Goal: Information Seeking & Learning: Learn about a topic

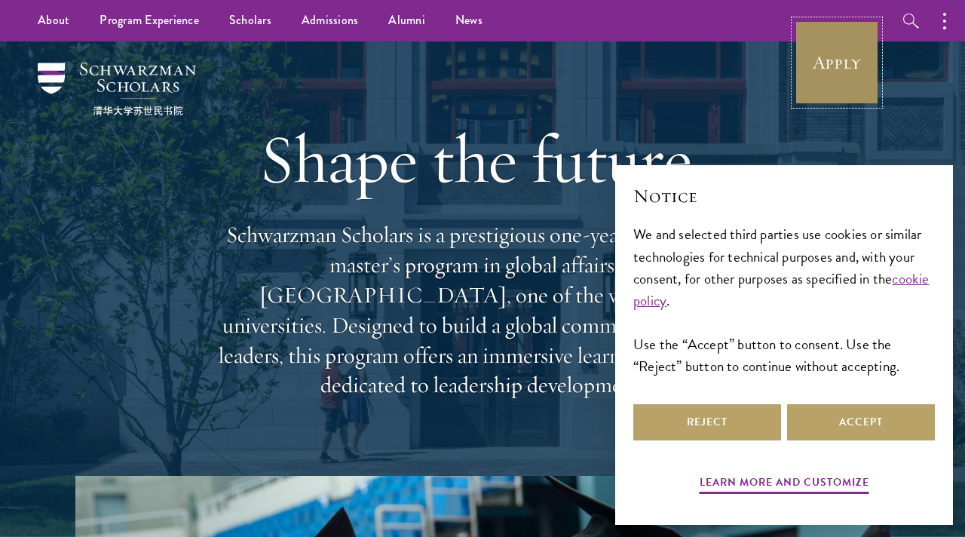
click at [856, 61] on link "Apply" at bounding box center [836, 62] width 84 height 84
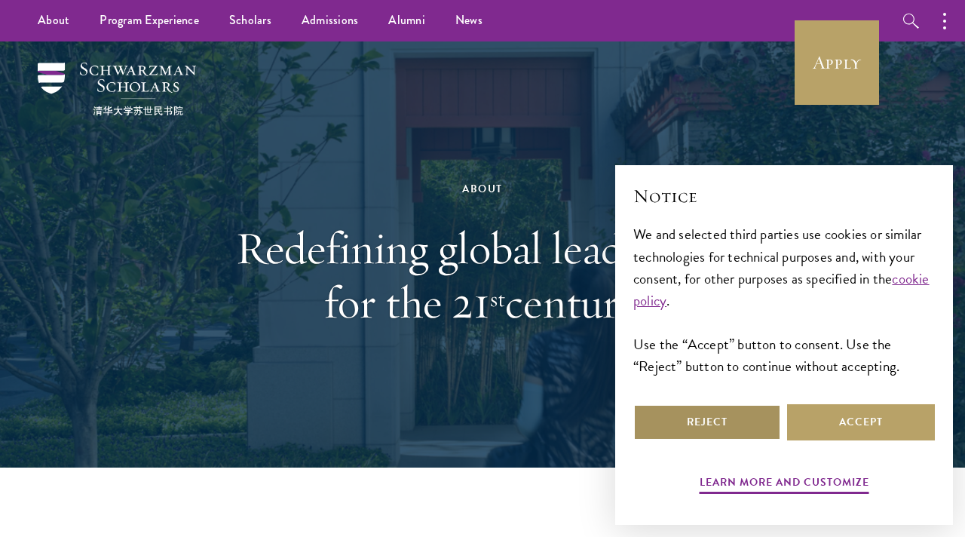
click at [705, 423] on button "Reject" at bounding box center [707, 422] width 148 height 36
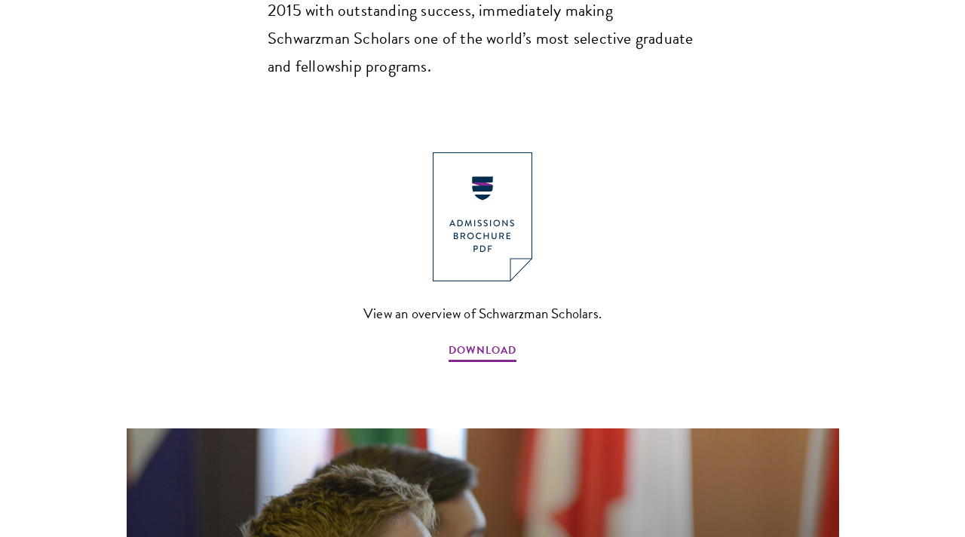
scroll to position [1620, 0]
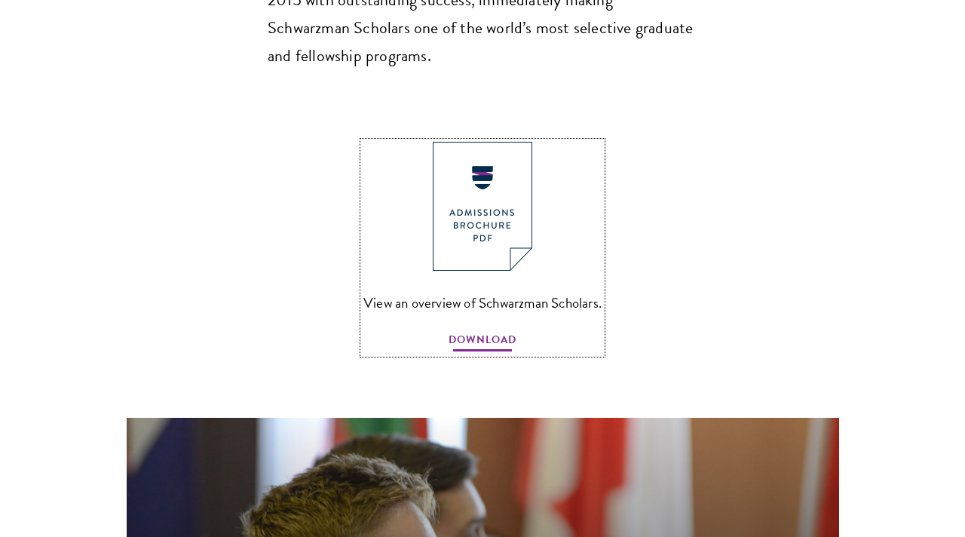
click at [470, 330] on span "DOWNLOAD" at bounding box center [482, 341] width 68 height 23
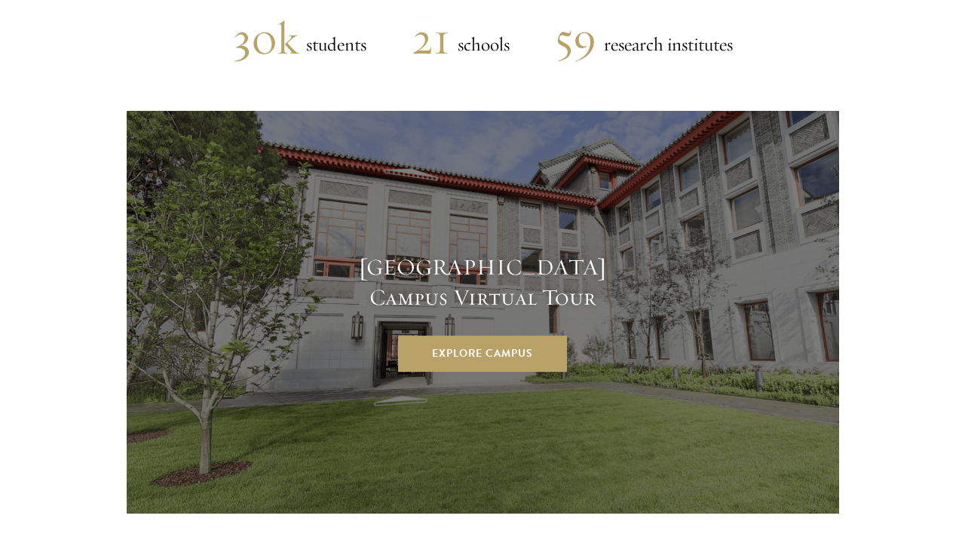
scroll to position [3852, 0]
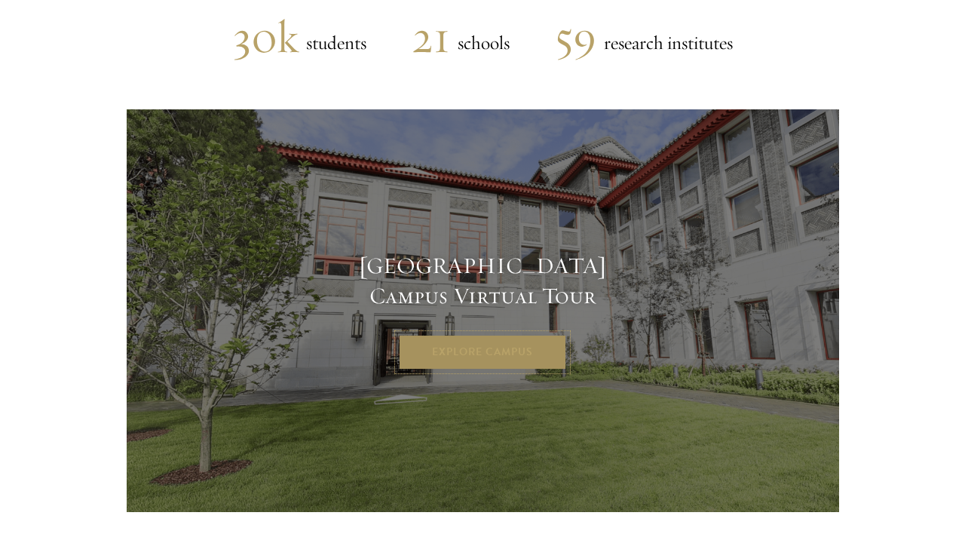
click at [441, 334] on link "Explore Campus" at bounding box center [482, 352] width 169 height 36
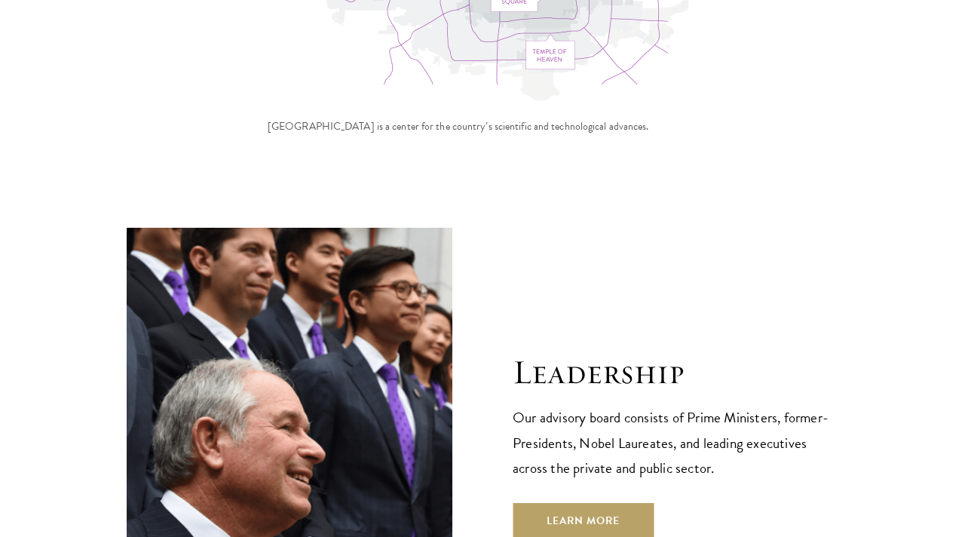
scroll to position [4986, 0]
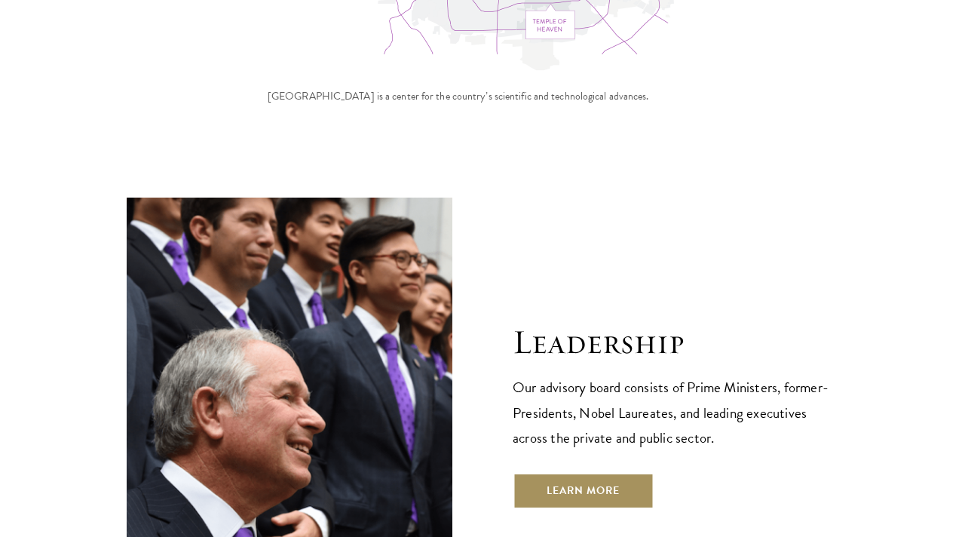
click at [549, 473] on link "Learn More" at bounding box center [583, 491] width 141 height 36
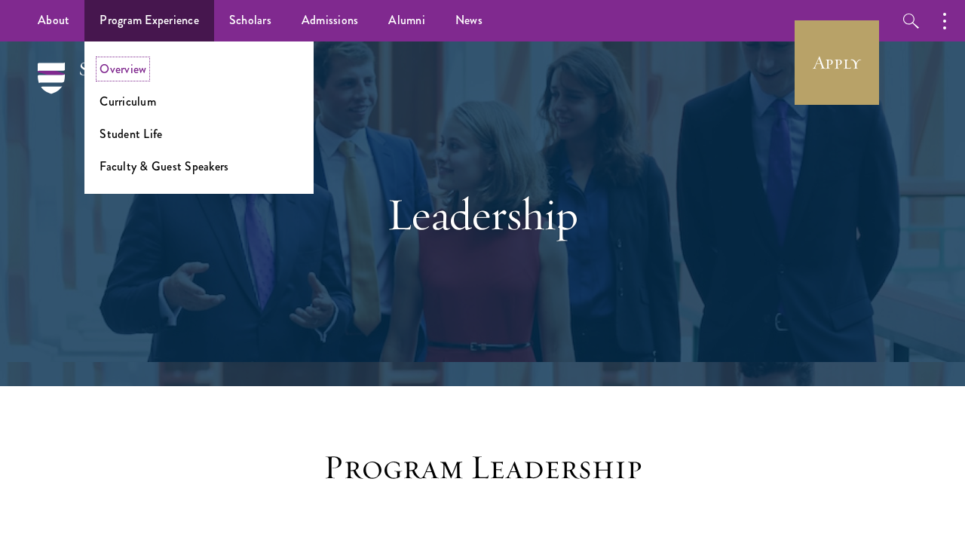
click at [130, 69] on link "Overview" at bounding box center [122, 68] width 47 height 17
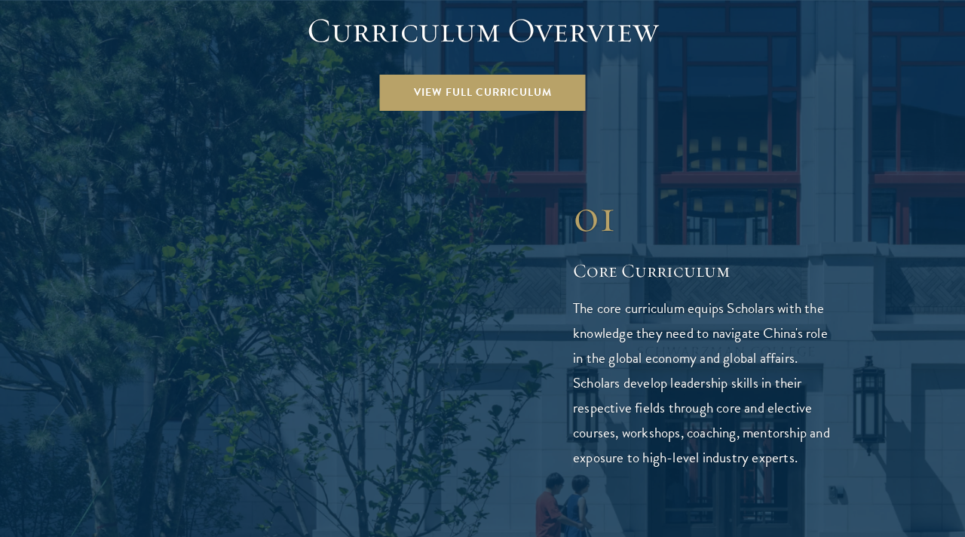
scroll to position [2123, 0]
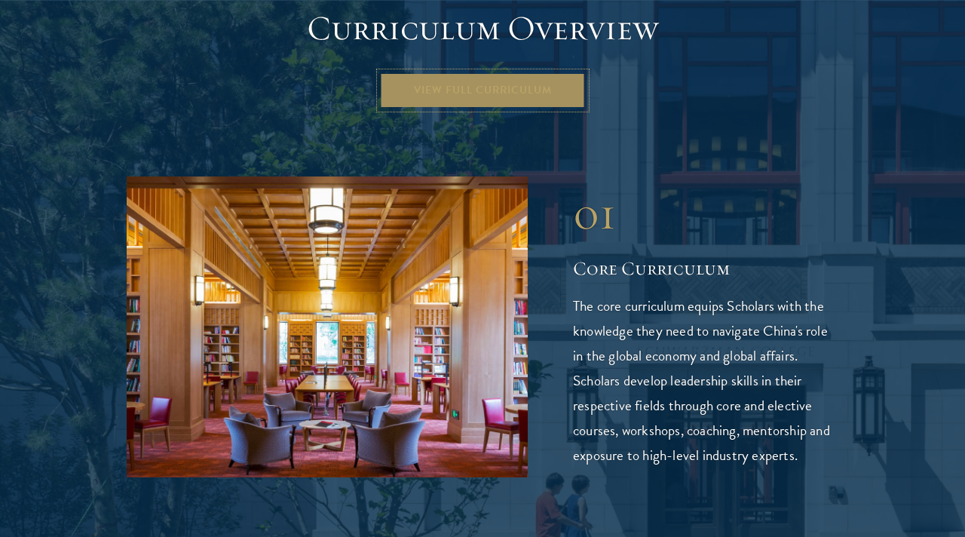
click at [484, 72] on link "View Full Curriculum" at bounding box center [483, 90] width 206 height 36
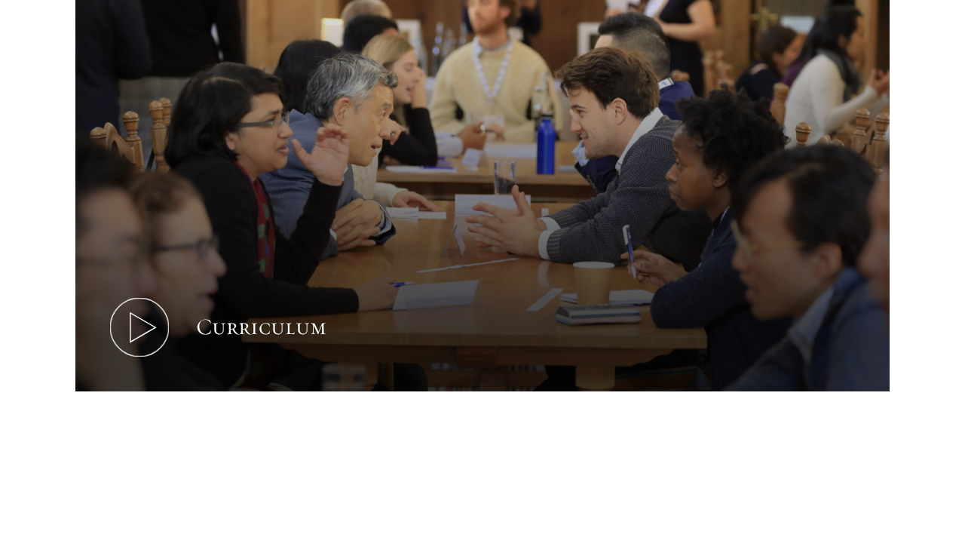
scroll to position [709, 0]
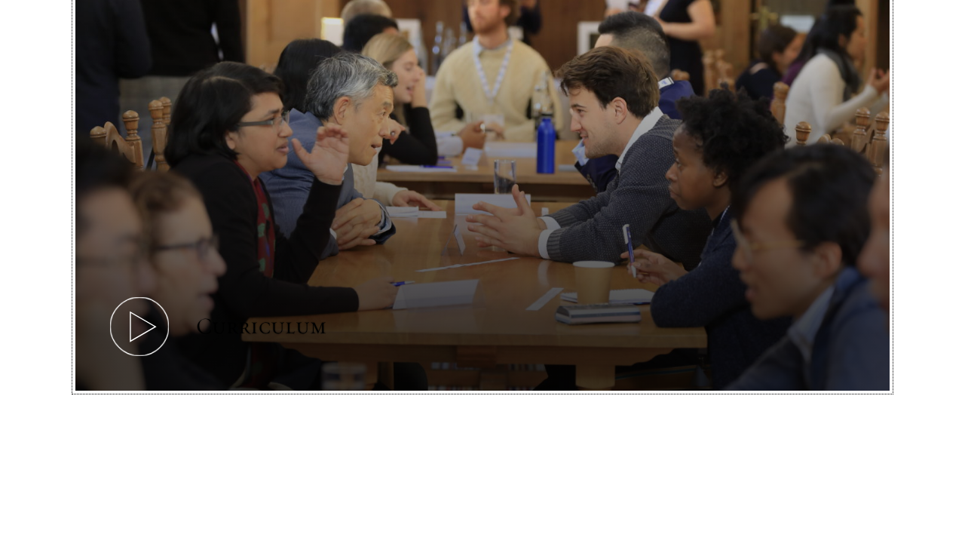
click at [123, 317] on icon at bounding box center [140, 326] width 68 height 68
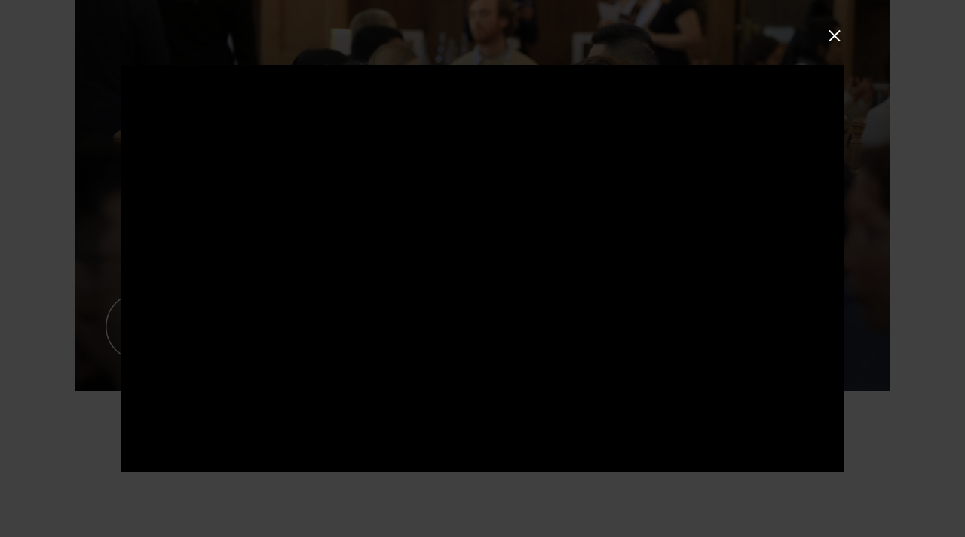
click at [835, 38] on button at bounding box center [835, 36] width 20 height 20
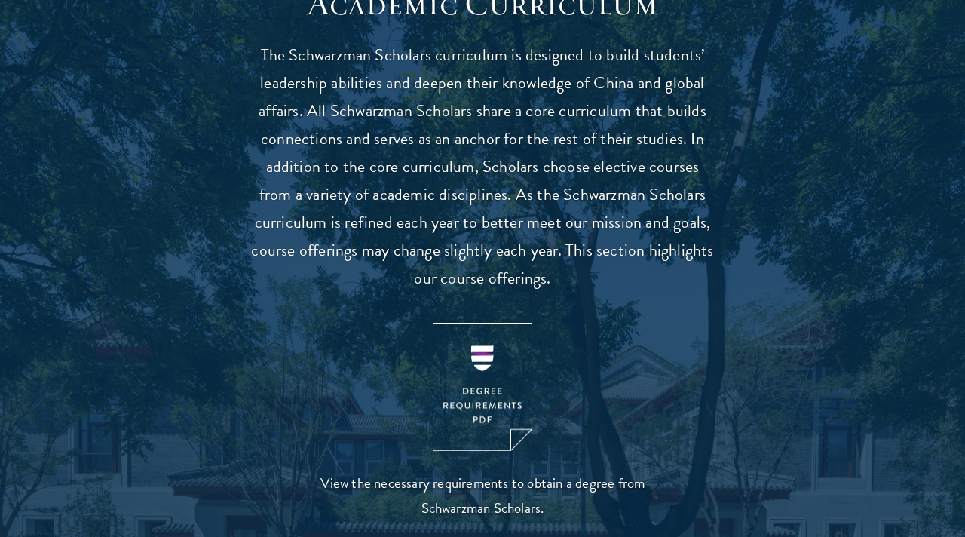
scroll to position [1362, 0]
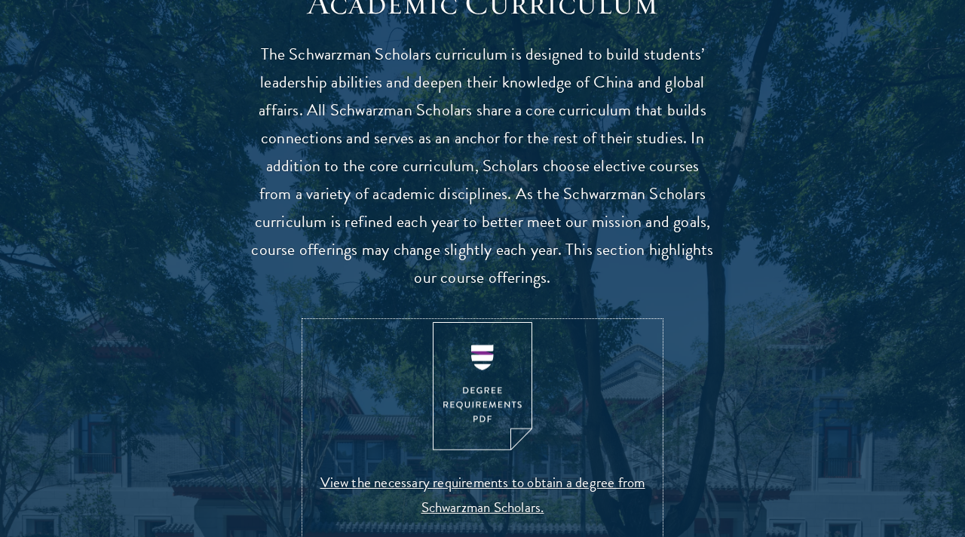
click at [481, 363] on img at bounding box center [482, 386] width 99 height 129
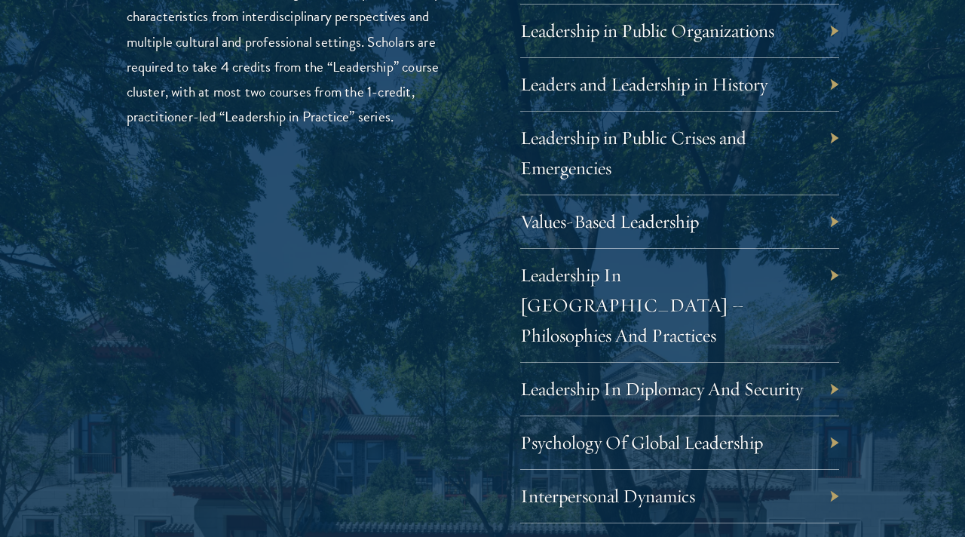
scroll to position [2602, 0]
click at [635, 219] on link "Values-Based Leadership" at bounding box center [620, 220] width 179 height 23
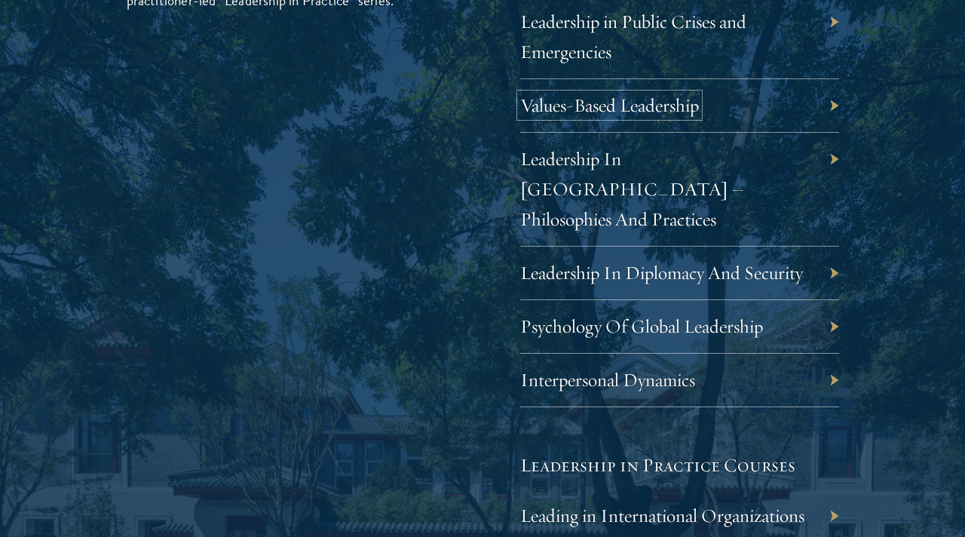
scroll to position [2718, 0]
click at [557, 314] on link "Psychology Of Global Leadership" at bounding box center [652, 325] width 243 height 23
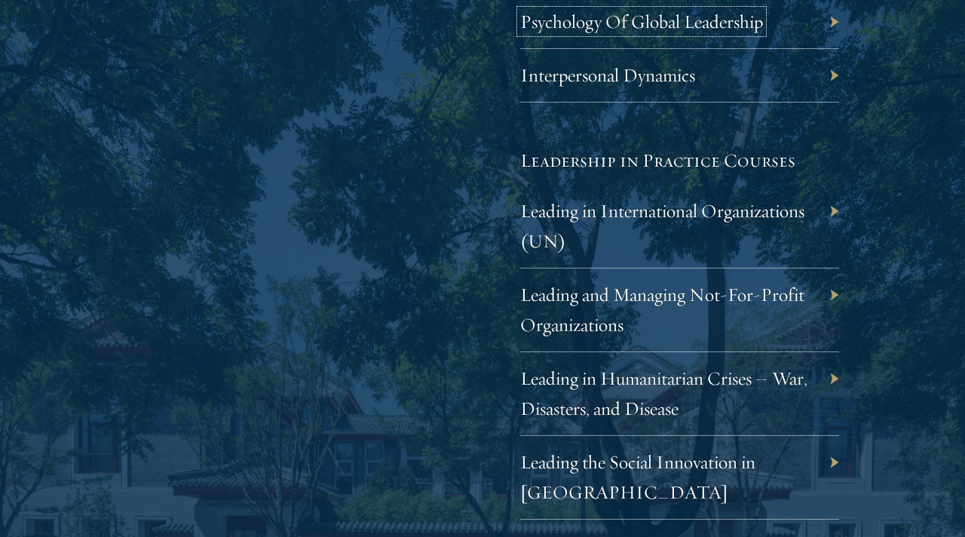
scroll to position [3096, 0]
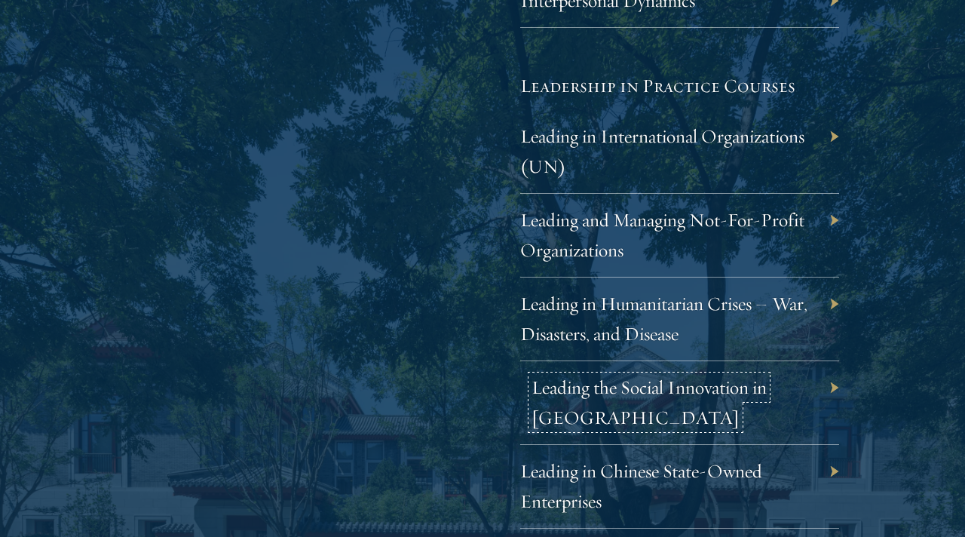
click at [556, 375] on link "Leading the Social Innovation in China" at bounding box center [648, 402] width 235 height 54
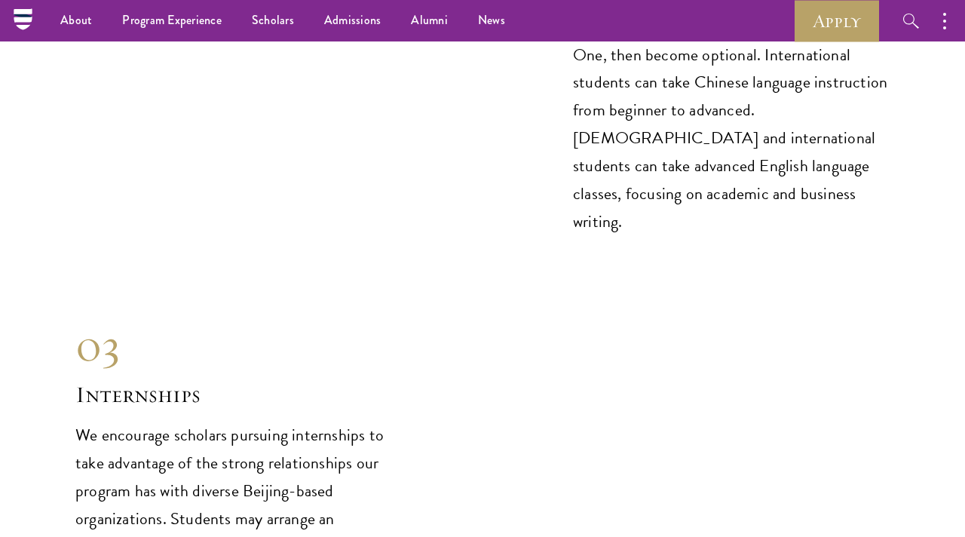
scroll to position [7071, 0]
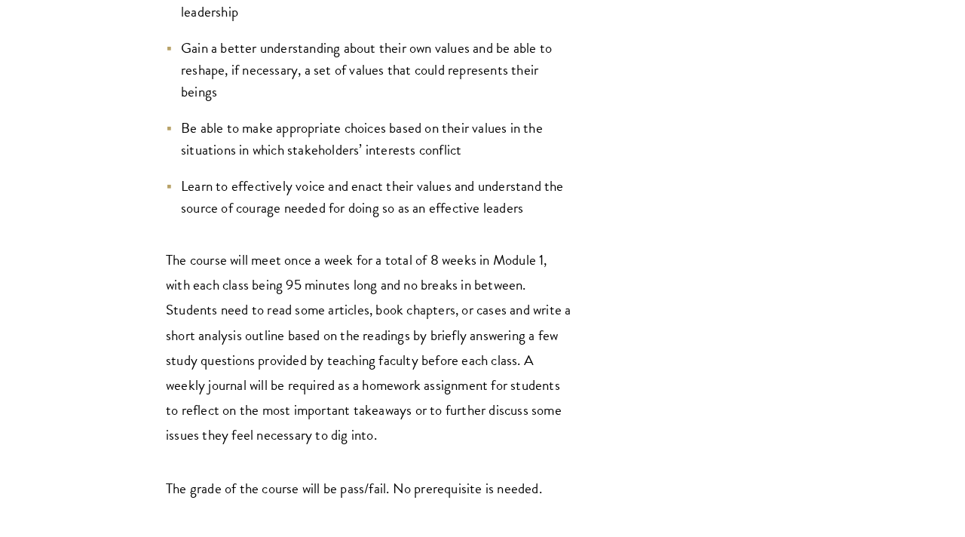
scroll to position [1100, 0]
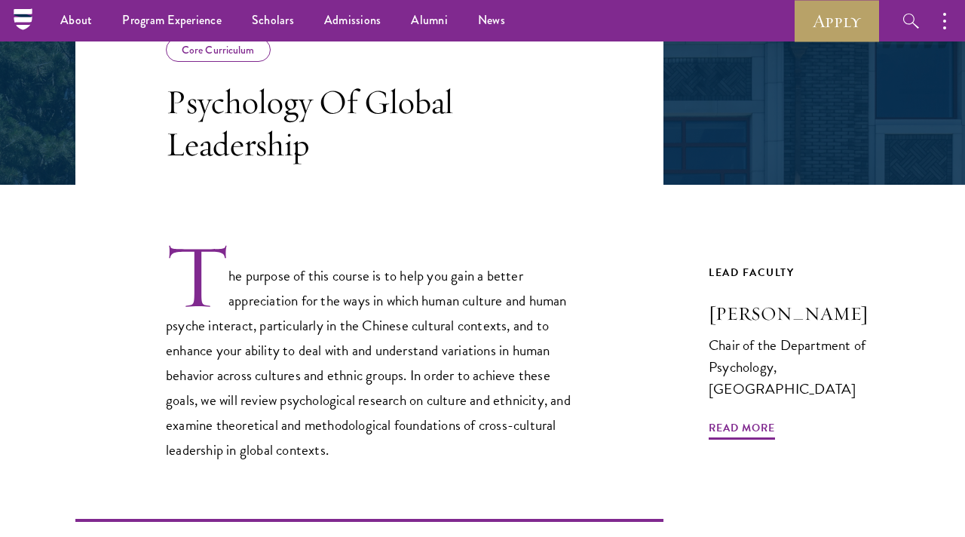
scroll to position [268, 0]
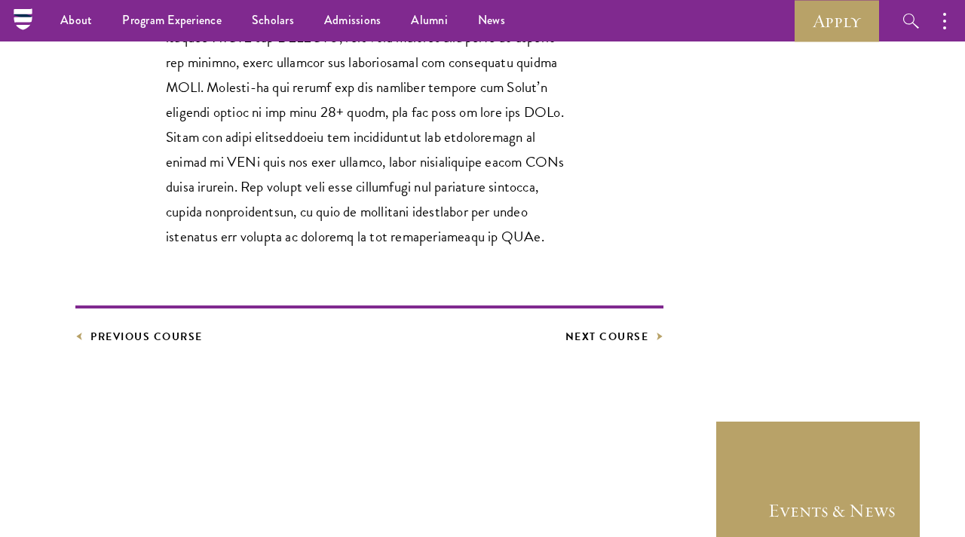
scroll to position [770, 0]
